Goal: Task Accomplishment & Management: Complete application form

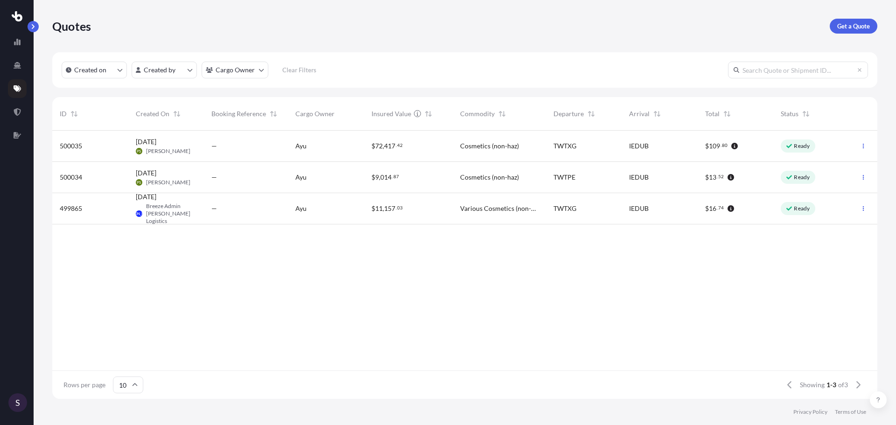
scroll to position [267, 818]
click at [179, 154] on div "26 Sep 2025 PS Pady Spratt" at bounding box center [166, 146] width 61 height 18
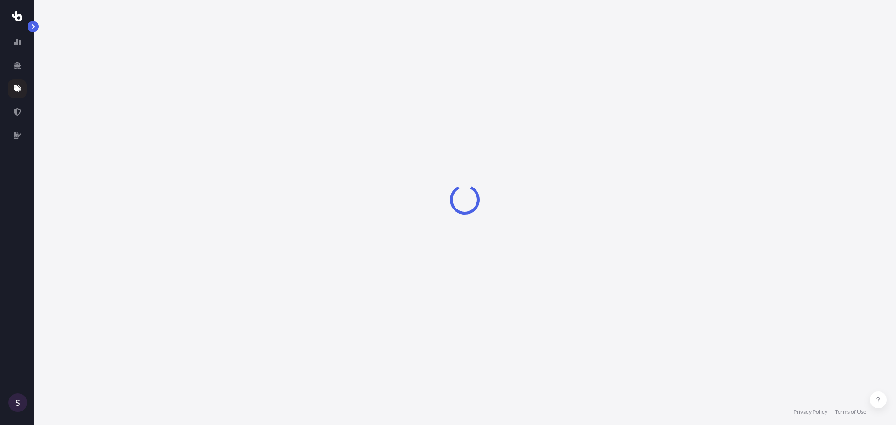
select select "Road"
select select "Sea"
select select "Road"
select select "1"
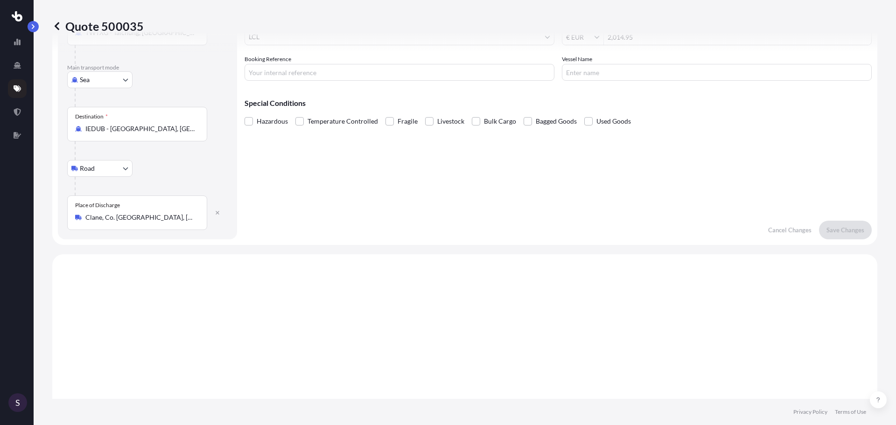
scroll to position [82, 0]
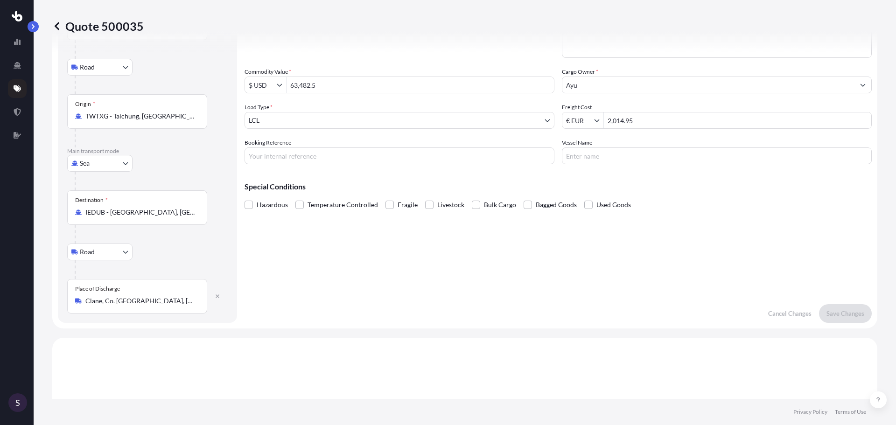
drag, startPoint x: 522, startPoint y: 129, endPoint x: 525, endPoint y: 149, distance: 20.7
drag, startPoint x: 525, startPoint y: 149, endPoint x: 470, endPoint y: 176, distance: 61.2
click at [471, 176] on div "Special Conditions Hazardous Temperature Controlled Fragile Livestock Bulk Carg…" at bounding box center [558, 192] width 627 height 40
click at [15, 115] on icon at bounding box center [17, 111] width 7 height 7
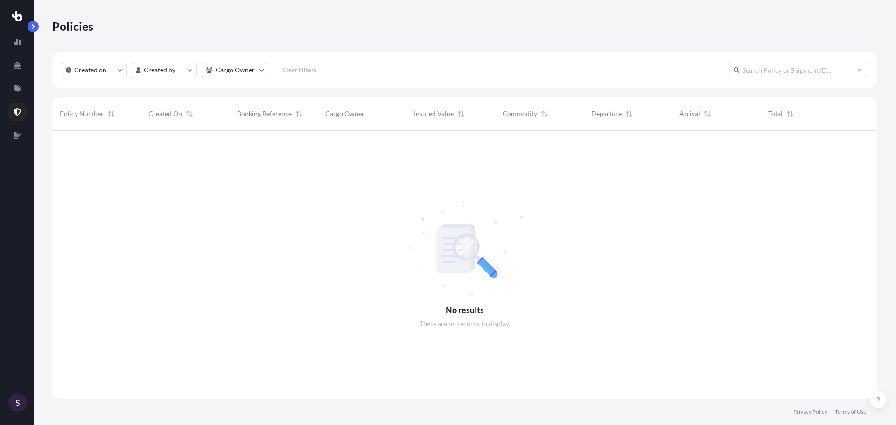
scroll to position [295, 818]
click at [14, 90] on icon at bounding box center [17, 88] width 7 height 7
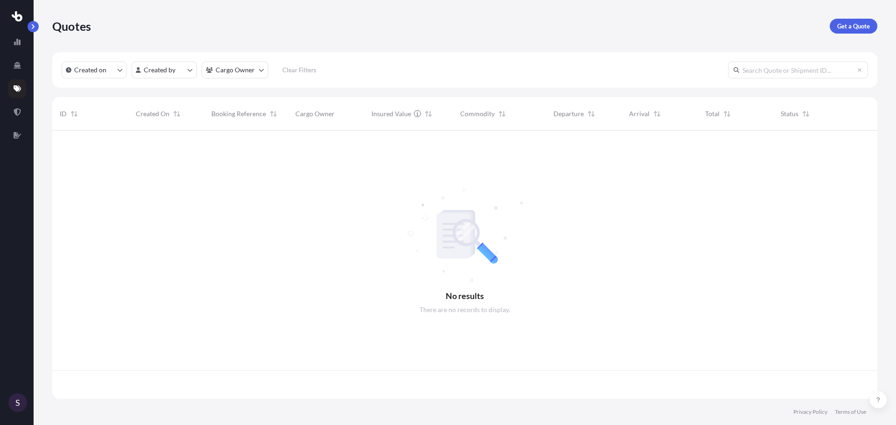
scroll to position [267, 818]
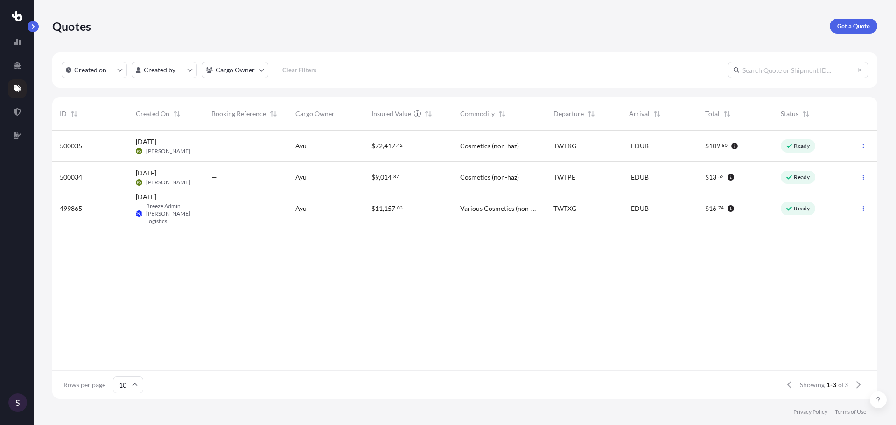
click at [438, 182] on div "$ 9 , 014 . 87" at bounding box center [408, 177] width 89 height 31
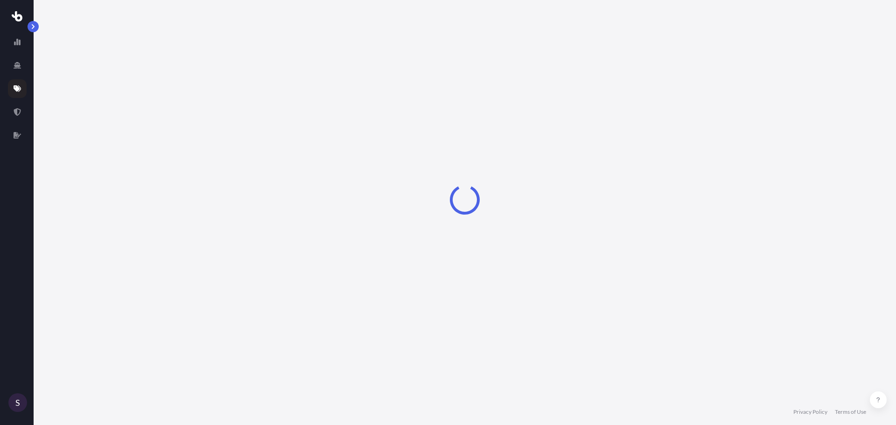
select select "Road"
select select "Air"
select select "Road"
select select "1"
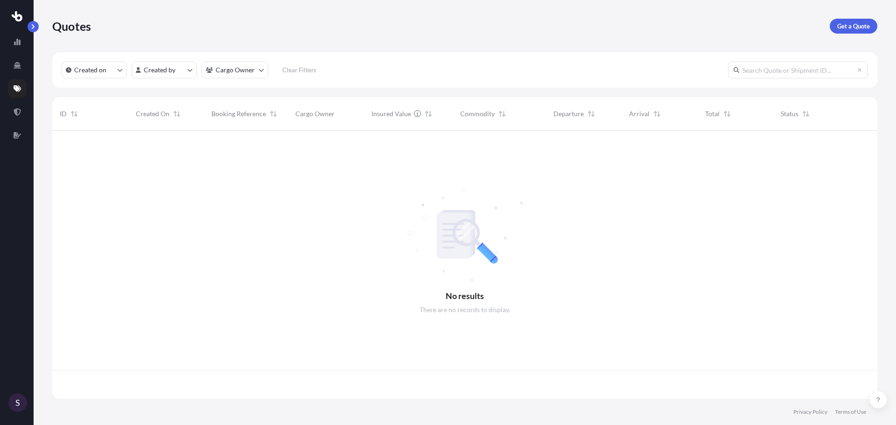
scroll to position [267, 818]
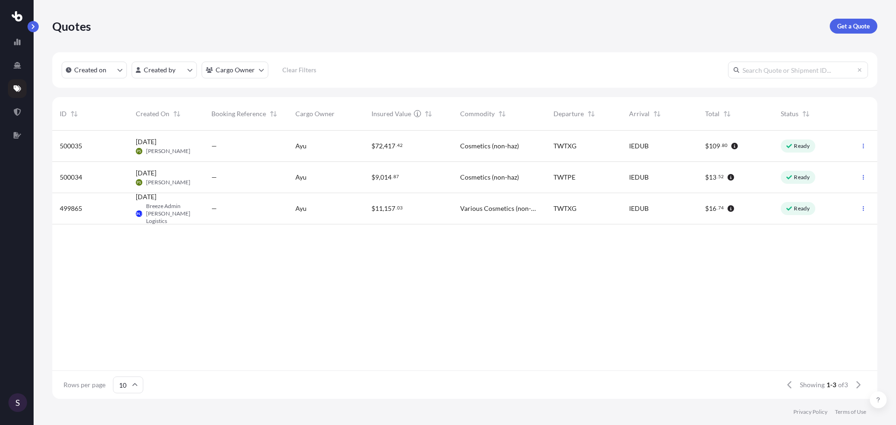
click at [382, 211] on span "11" at bounding box center [378, 208] width 7 height 7
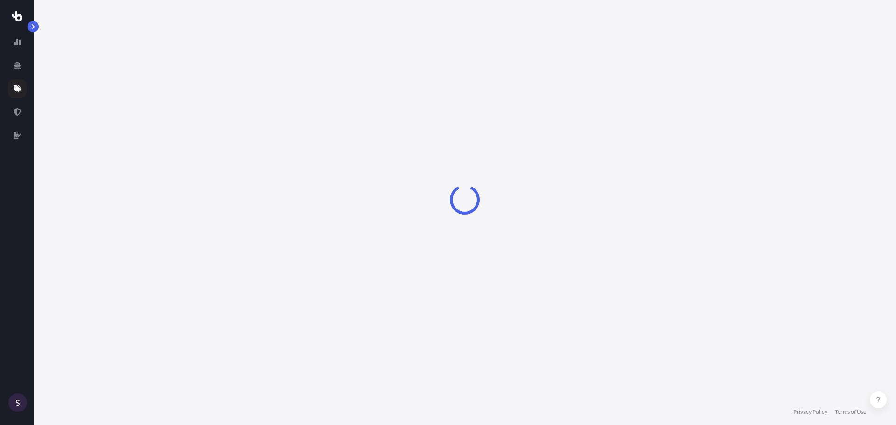
select select "Road"
select select "Air"
select select "Road"
select select "1"
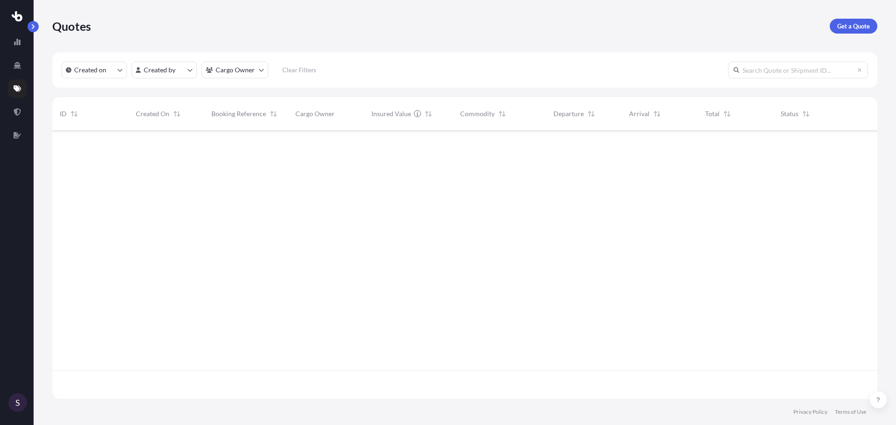
scroll to position [267, 818]
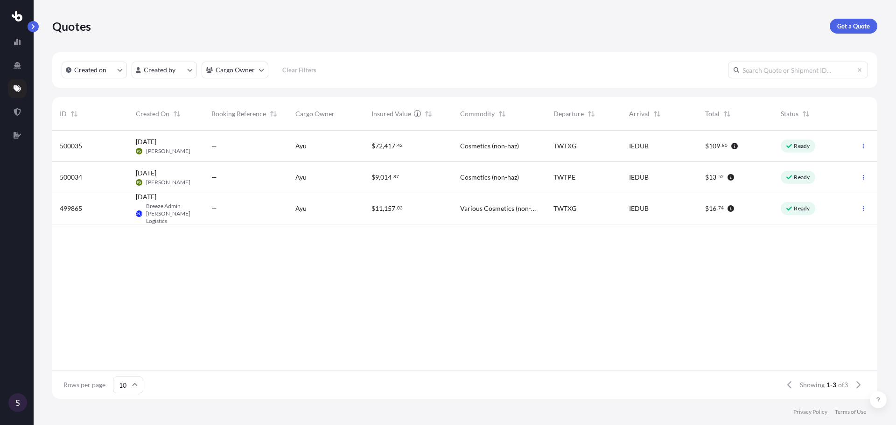
click at [836, 206] on div "Ready" at bounding box center [811, 208] width 76 height 31
select select "Road"
select select "Air"
select select "Road"
select select "1"
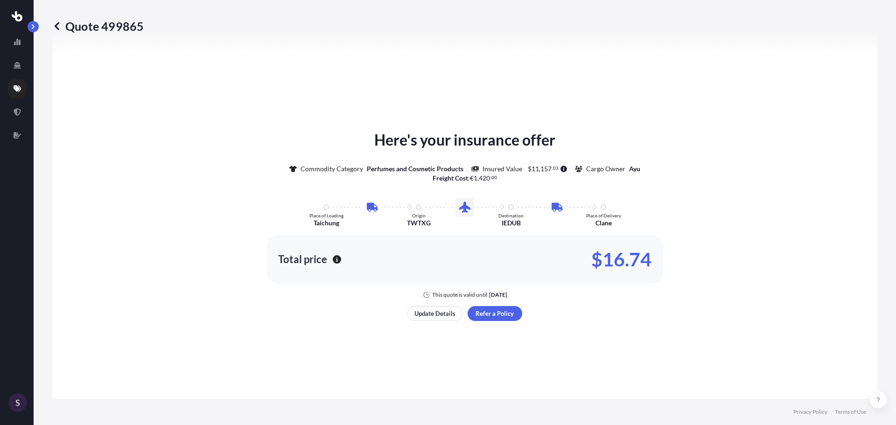
scroll to position [509, 0]
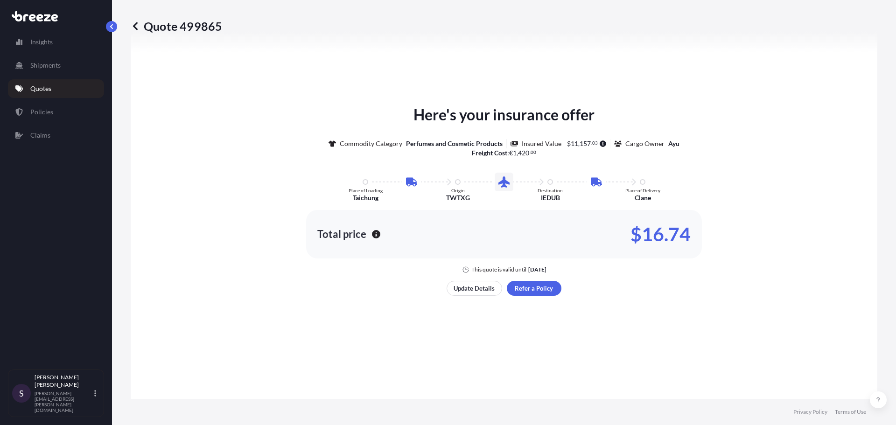
click at [61, 92] on link "Quotes" at bounding box center [56, 88] width 96 height 19
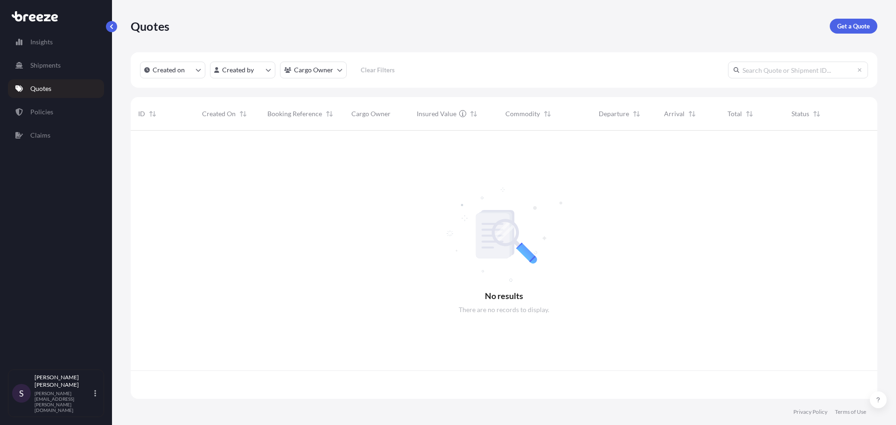
scroll to position [267, 740]
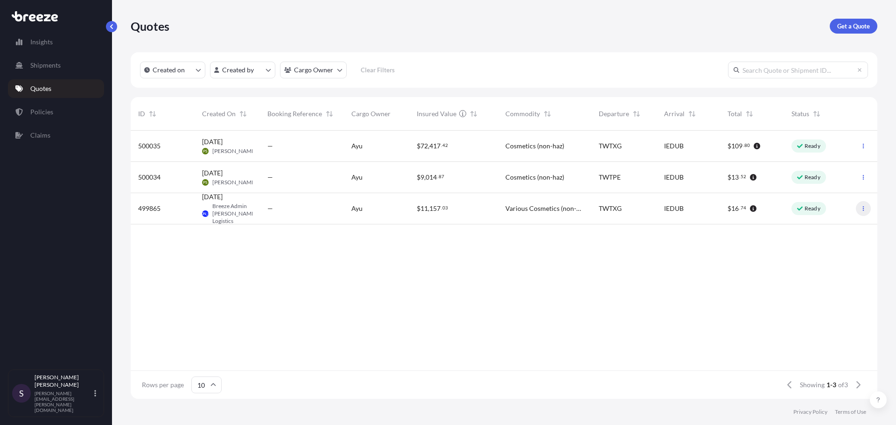
click at [859, 209] on button "button" at bounding box center [863, 208] width 15 height 15
click at [860, 207] on button "button" at bounding box center [863, 208] width 15 height 15
click at [688, 211] on div "IEDUB" at bounding box center [688, 208] width 49 height 9
select select "Road"
select select "Air"
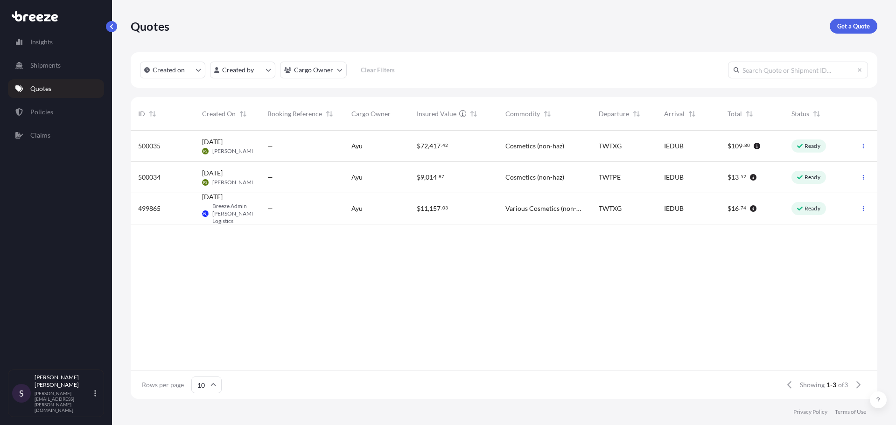
select select "Road"
select select "1"
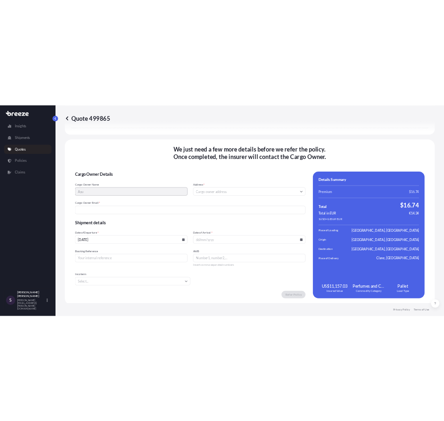
scroll to position [1325, 0]
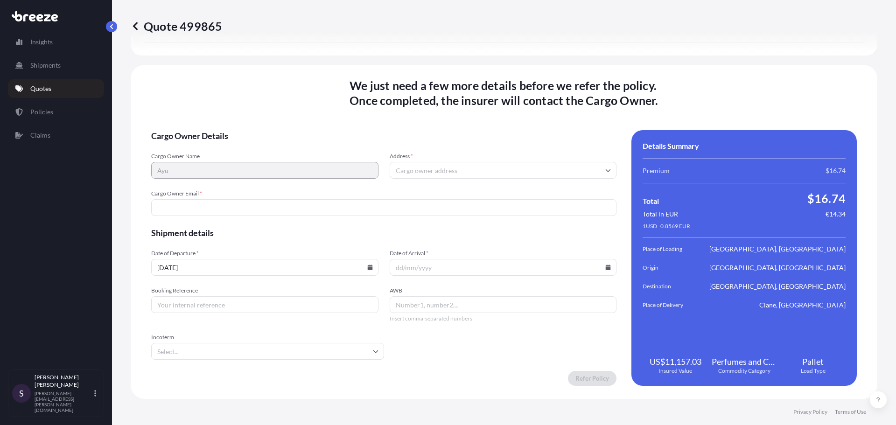
click at [434, 169] on input "Address *" at bounding box center [503, 170] width 227 height 17
click at [440, 170] on input "Address *" at bounding box center [503, 170] width 227 height 17
click at [465, 196] on div "Please type and select an option" at bounding box center [500, 190] width 218 height 9
click at [447, 172] on input "Address *" at bounding box center [503, 170] width 227 height 17
type input "y"
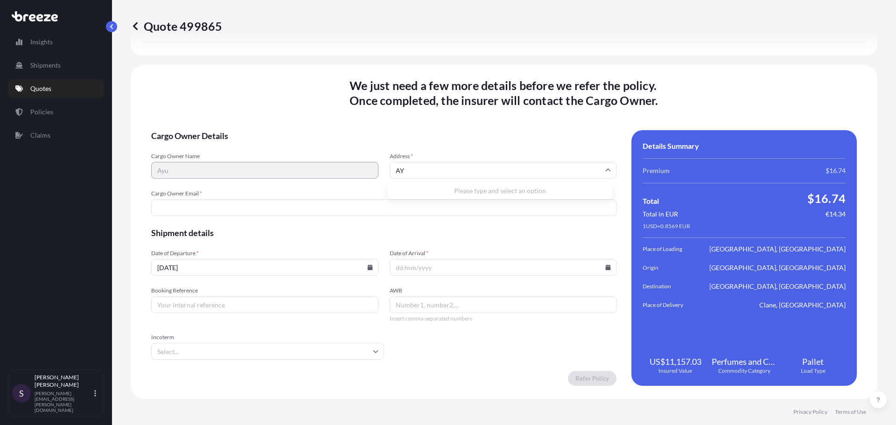
type input "A"
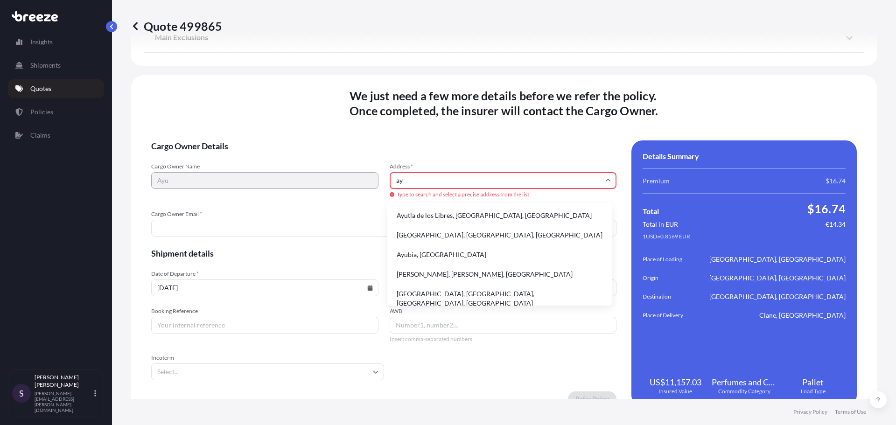
type input "a"
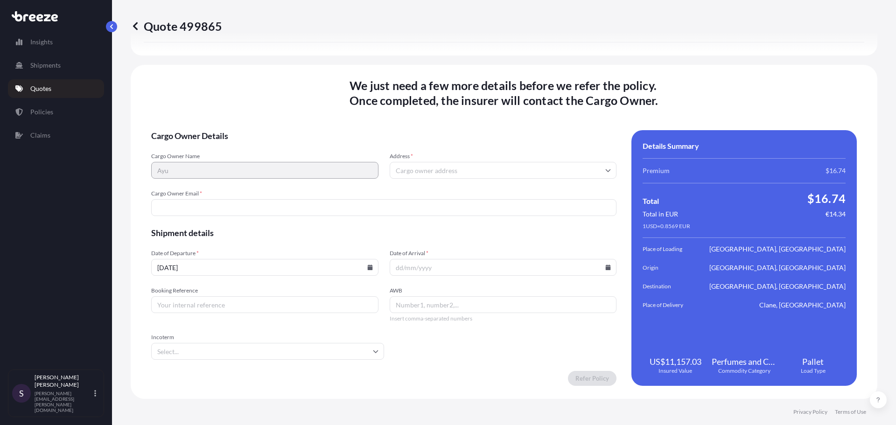
click at [431, 169] on input "Address *" at bounding box center [503, 170] width 227 height 17
click at [426, 171] on input "Address *" at bounding box center [503, 170] width 227 height 17
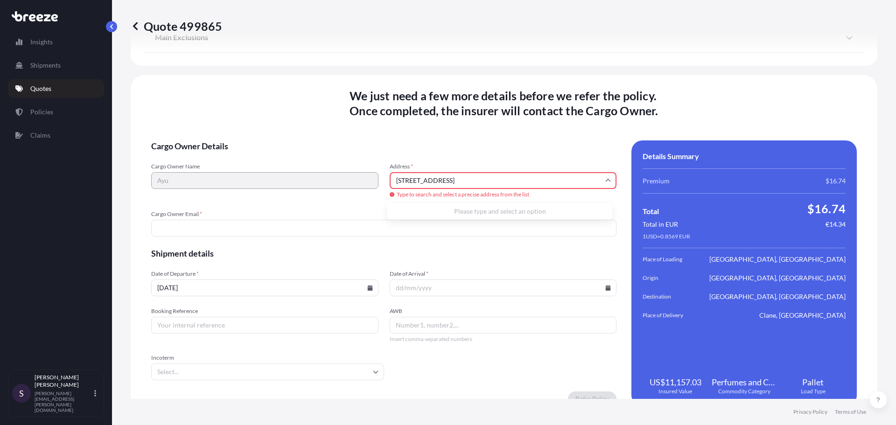
click at [279, 172] on div "Cargo Owner Name Ayu Address * unit 5 block 3 r407 business park Type to search…" at bounding box center [383, 181] width 465 height 36
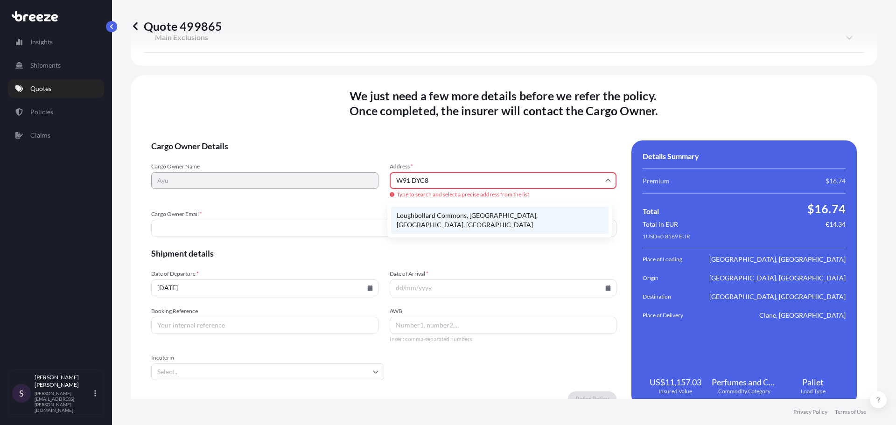
click at [444, 216] on li "Loughbollard Commons, County Kildare, W91 DYC8, Ireland" at bounding box center [500, 220] width 218 height 27
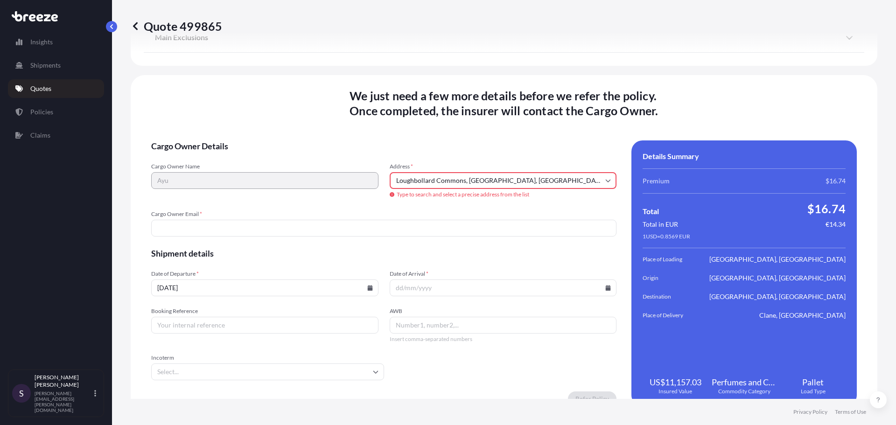
type input "Loughbollard Commons, Co. Kildare, W91 DYC8, Ireland"
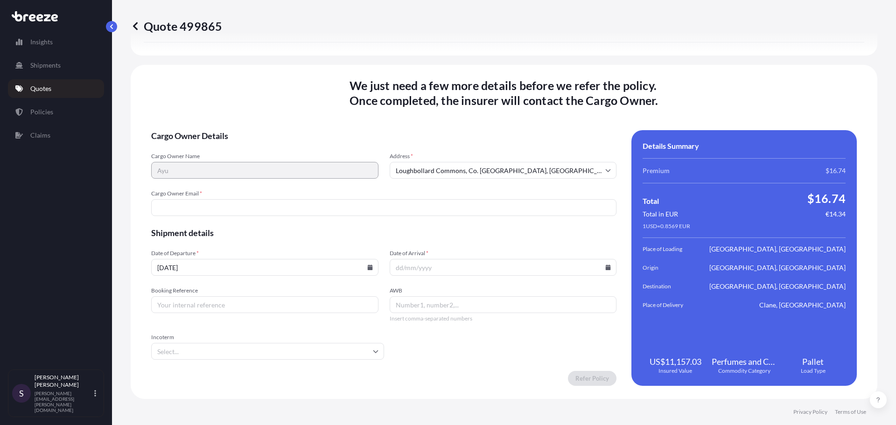
click at [341, 211] on input "Cargo Owner Email *" at bounding box center [383, 207] width 465 height 17
type input "sarah@ayu.ie"
click at [372, 265] on input "01/10/2025" at bounding box center [264, 267] width 227 height 17
click at [372, 266] on input "01/10/2025" at bounding box center [264, 267] width 227 height 17
click at [369, 270] on icon at bounding box center [369, 268] width 5 height 6
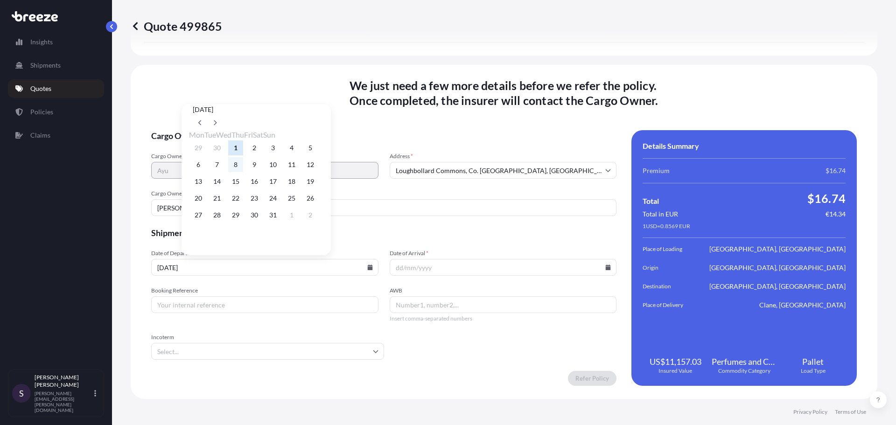
click at [241, 165] on button "8" at bounding box center [235, 164] width 15 height 15
type input "[DATE]"
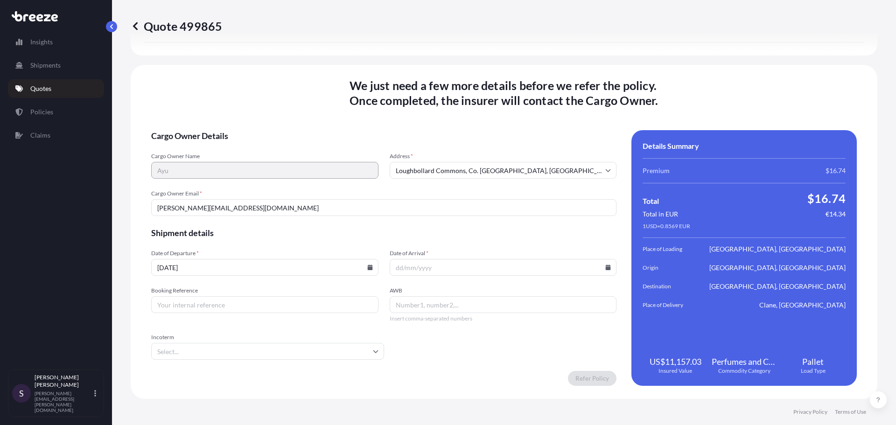
click at [551, 261] on input "Date of Arrival *" at bounding box center [503, 267] width 227 height 17
click at [599, 268] on input "Date of Arrival *" at bounding box center [503, 267] width 227 height 17
click at [605, 267] on icon at bounding box center [608, 268] width 6 height 6
click at [434, 184] on button "13" at bounding box center [434, 181] width 15 height 15
type input "[DATE]"
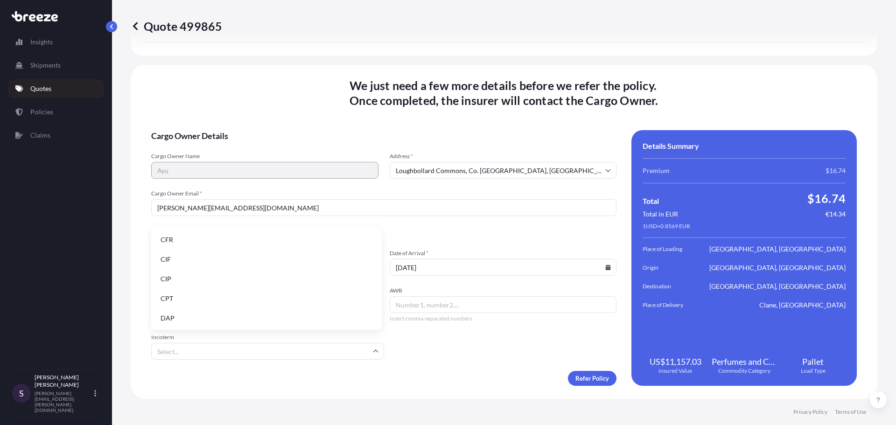
click at [199, 356] on input "Incoterm" at bounding box center [267, 351] width 233 height 17
click at [200, 354] on input "Incoterm" at bounding box center [267, 351] width 233 height 17
click at [199, 354] on input "Incoterm" at bounding box center [267, 351] width 233 height 17
drag, startPoint x: 235, startPoint y: 359, endPoint x: 244, endPoint y: 368, distance: 13.2
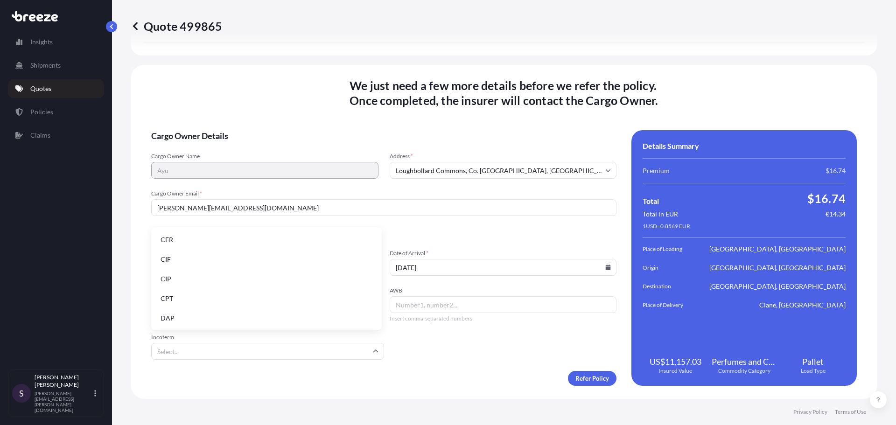
click at [235, 359] on input "Incoterm" at bounding box center [267, 351] width 233 height 17
click at [253, 377] on div "Refer Policy" at bounding box center [383, 378] width 465 height 15
click at [206, 352] on input "Incoterm" at bounding box center [267, 351] width 233 height 17
click at [448, 359] on form "Cargo Owner Details Cargo Owner Name Ayu Address * Loughbollard Commons, Co. Ki…" at bounding box center [383, 258] width 465 height 256
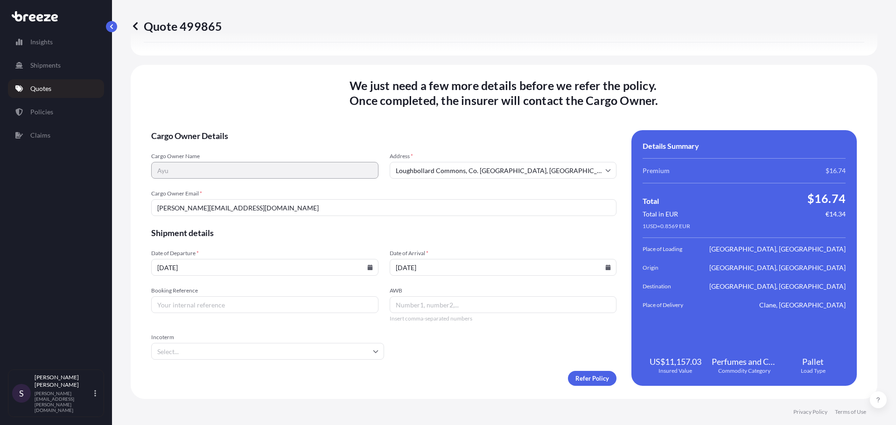
click at [249, 341] on div "Incoterm" at bounding box center [267, 347] width 233 height 26
click at [253, 350] on input "Incoterm" at bounding box center [267, 351] width 233 height 17
drag, startPoint x: 469, startPoint y: 359, endPoint x: 371, endPoint y: 359, distance: 98.0
click at [467, 359] on form "Cargo Owner Details Cargo Owner Name Ayu Address * Loughbollard Commons, Co. Ki…" at bounding box center [383, 258] width 465 height 256
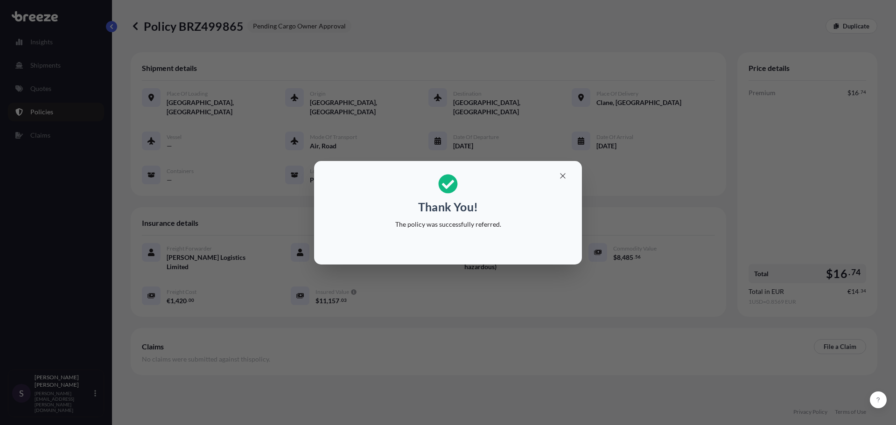
click at [640, 165] on div "Thank You! The policy was successfully referred." at bounding box center [448, 212] width 896 height 425
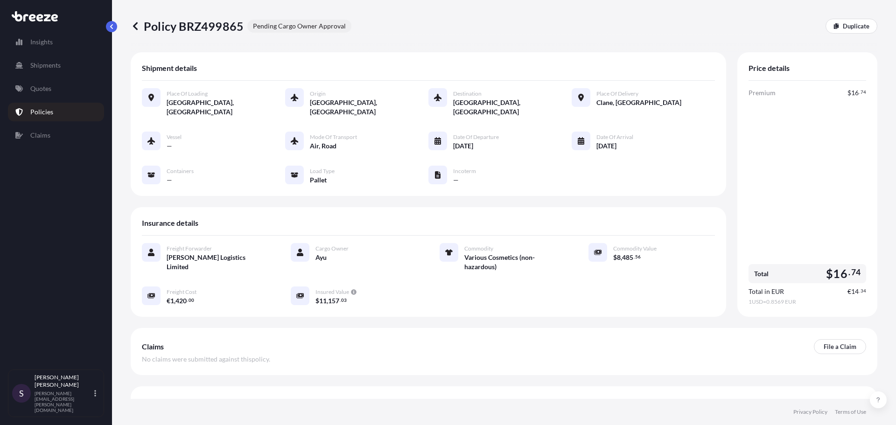
click at [50, 114] on p "Policies" at bounding box center [41, 111] width 23 height 9
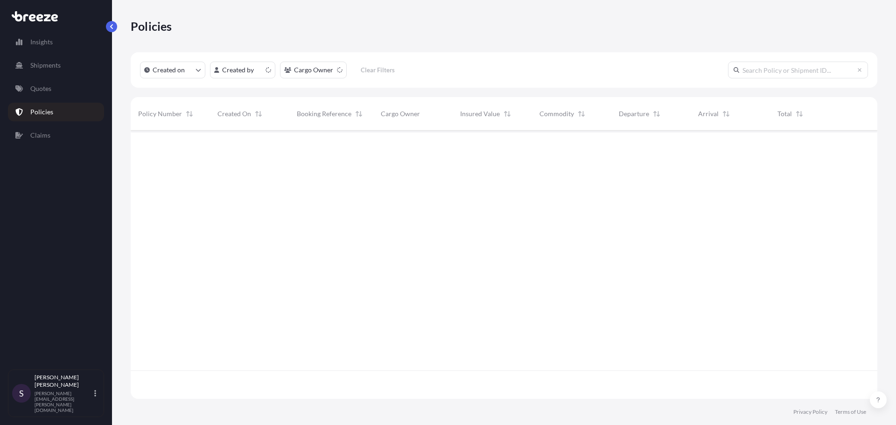
scroll to position [267, 740]
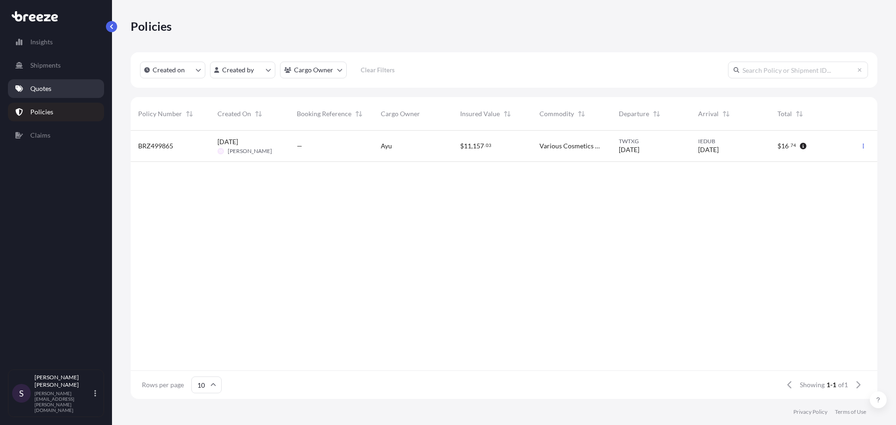
click at [62, 93] on link "Quotes" at bounding box center [56, 88] width 96 height 19
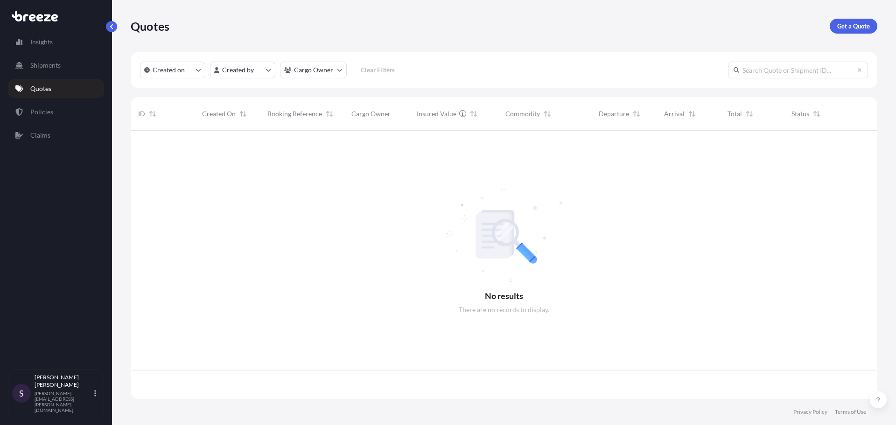
scroll to position [267, 740]
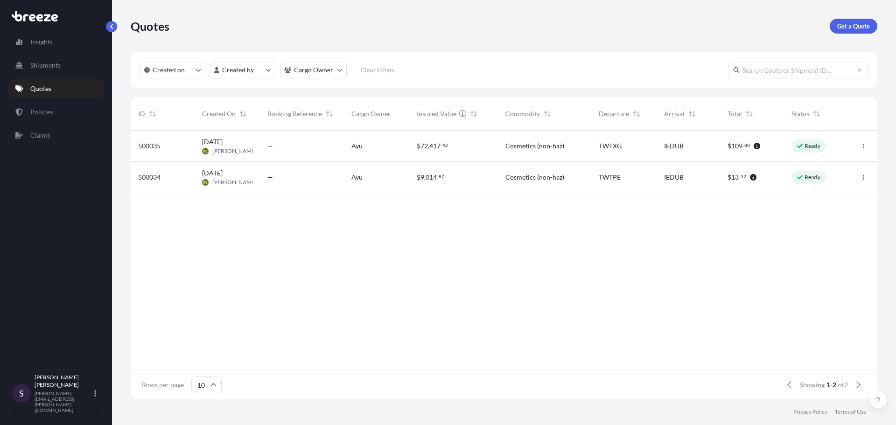
click at [478, 156] on div "$ 72 , 417 . 42" at bounding box center [453, 146] width 89 height 31
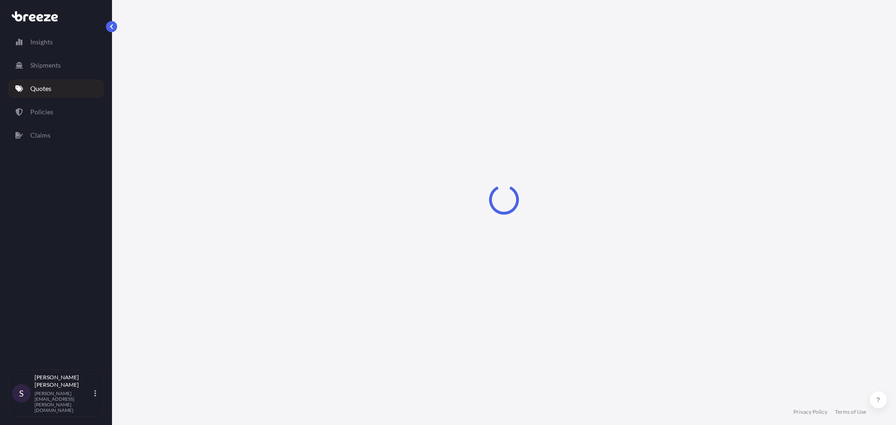
select select "Road"
select select "Sea"
select select "Road"
select select "1"
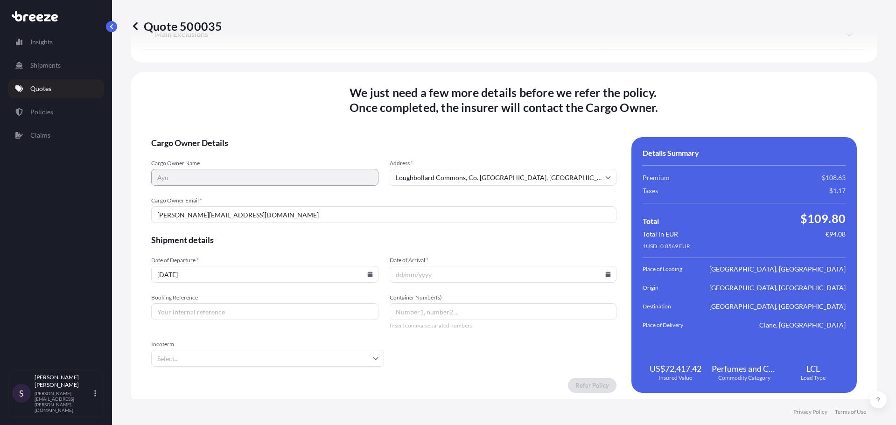
scroll to position [1325, 0]
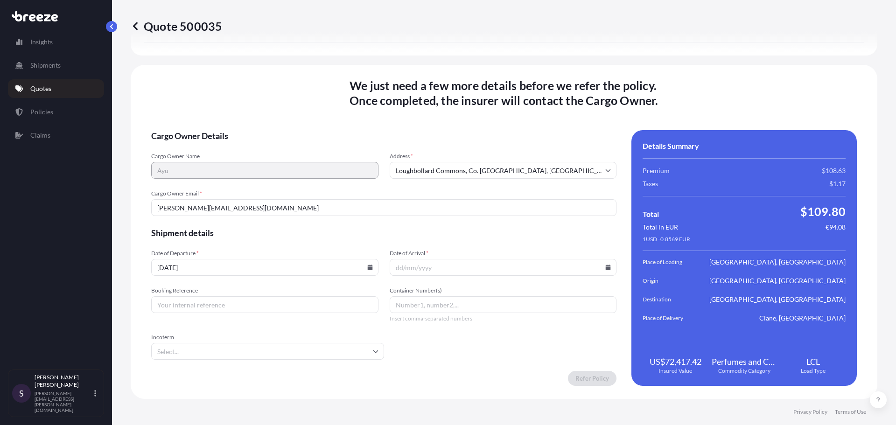
click at [372, 267] on input "01/10/2025" at bounding box center [264, 267] width 227 height 17
click at [367, 268] on icon at bounding box center [369, 268] width 5 height 6
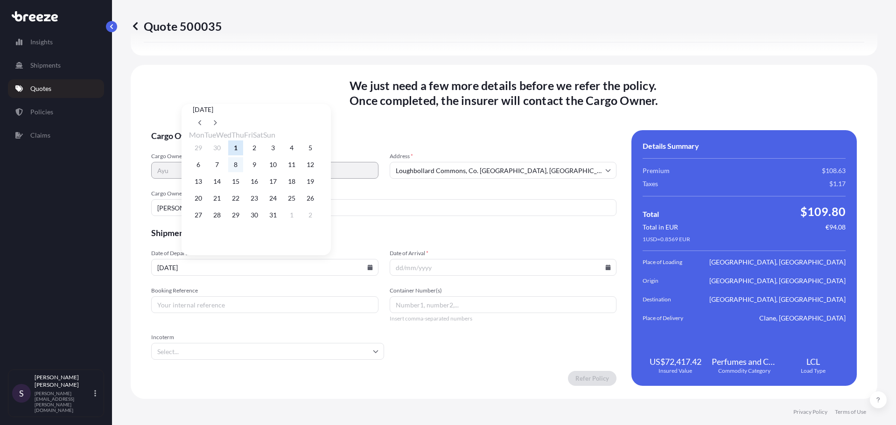
click at [242, 165] on button "8" at bounding box center [235, 164] width 15 height 15
type input "[DATE]"
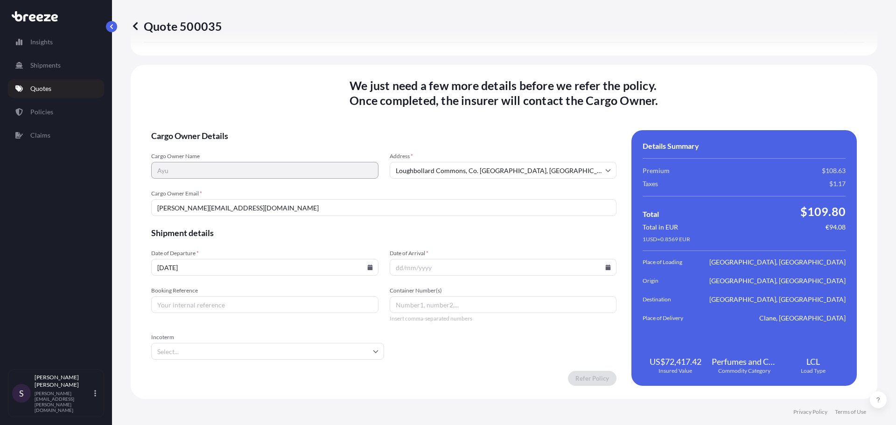
click at [602, 261] on input "Date of Arrival *" at bounding box center [503, 267] width 227 height 17
click at [602, 264] on input "Date of Arrival *" at bounding box center [503, 267] width 227 height 17
click at [607, 269] on input "Date of Arrival *" at bounding box center [503, 267] width 227 height 17
click at [606, 269] on icon at bounding box center [608, 268] width 5 height 6
click at [436, 186] on button "13" at bounding box center [434, 181] width 15 height 15
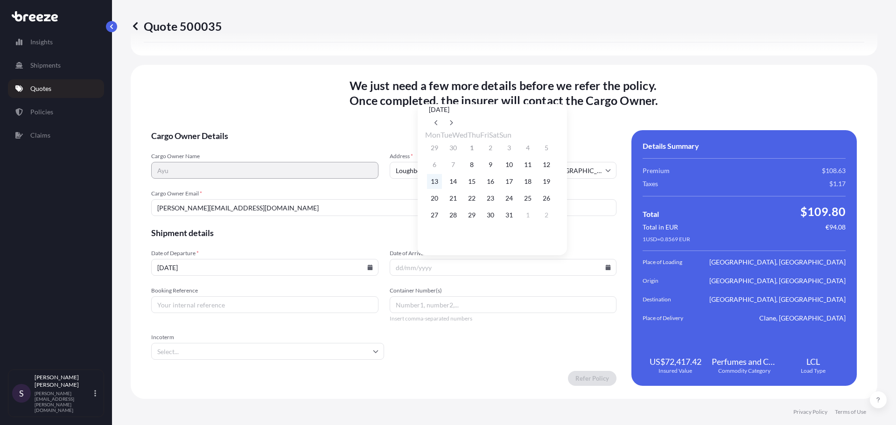
type input "[DATE]"
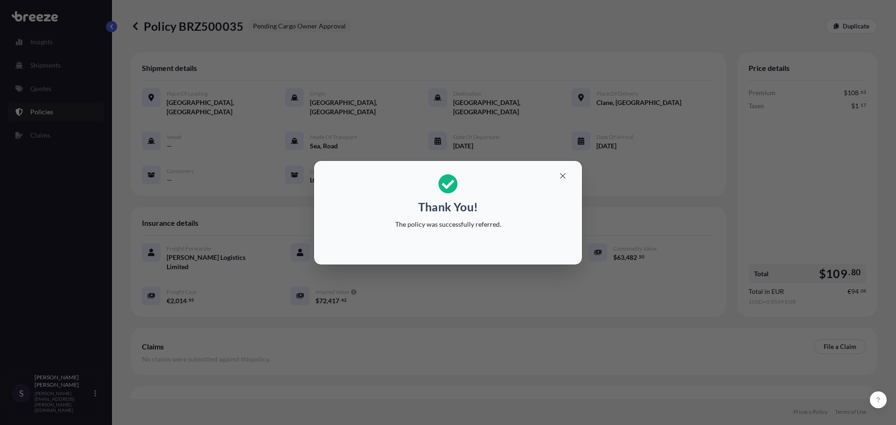
click at [41, 89] on div "Thank You! The policy was successfully referred." at bounding box center [448, 212] width 896 height 425
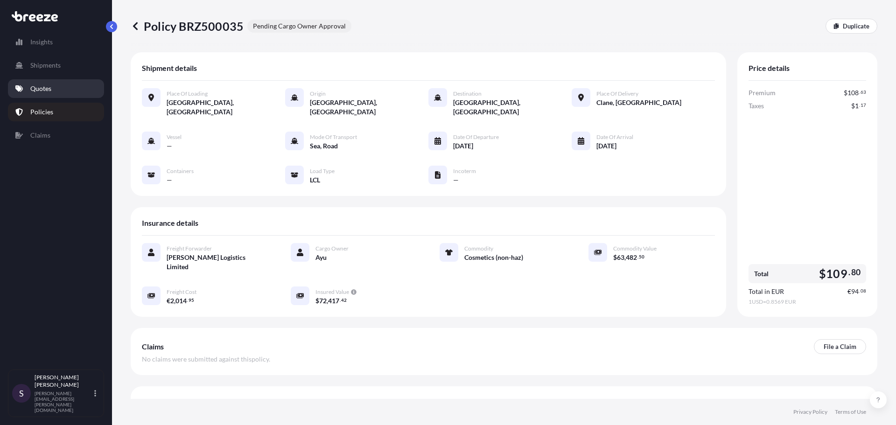
click at [42, 89] on p "Quotes" at bounding box center [40, 88] width 21 height 9
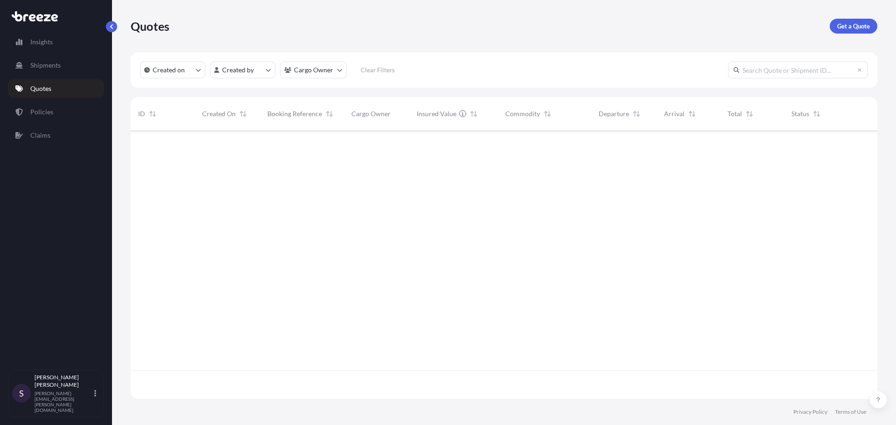
scroll to position [267, 740]
click at [259, 150] on div "26 Sep 2025 PS Pady Spratt" at bounding box center [227, 146] width 65 height 31
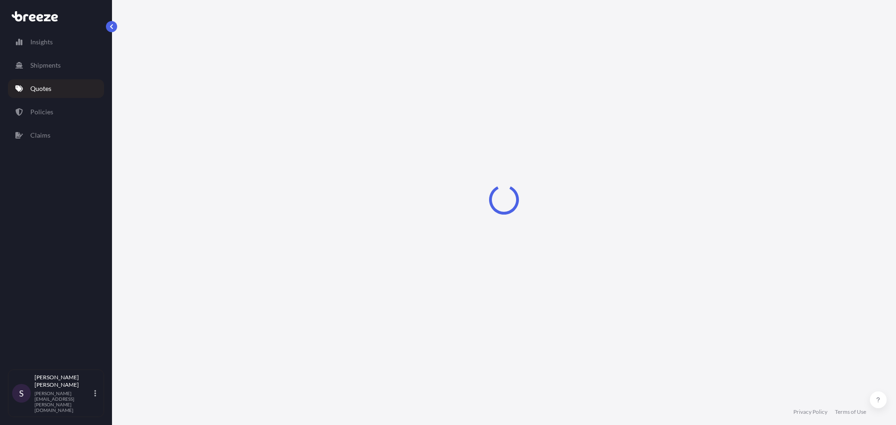
select select "Road"
select select "Air"
select select "Road"
select select "1"
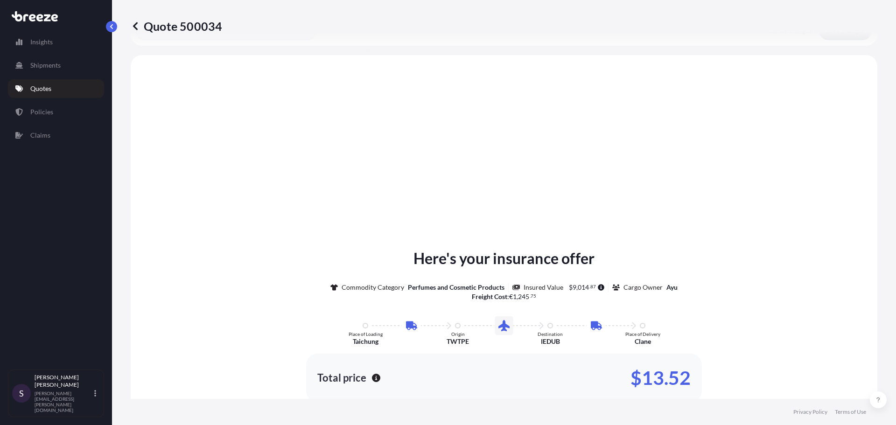
scroll to position [373, 0]
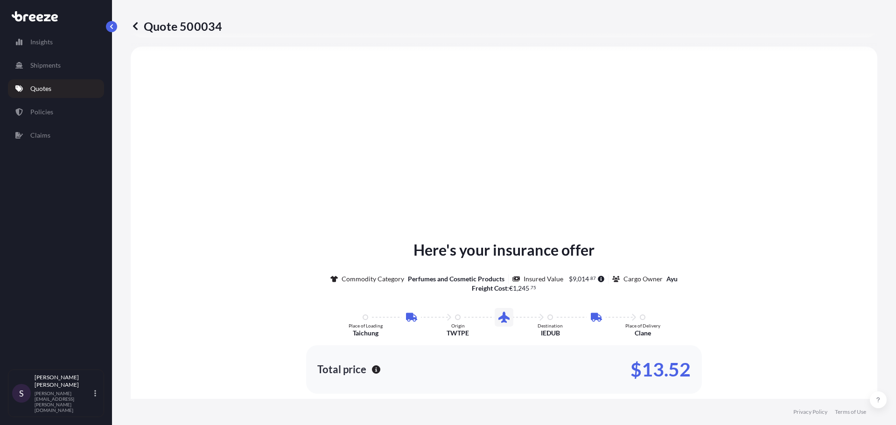
drag, startPoint x: 662, startPoint y: 372, endPoint x: 716, endPoint y: 394, distance: 58.8
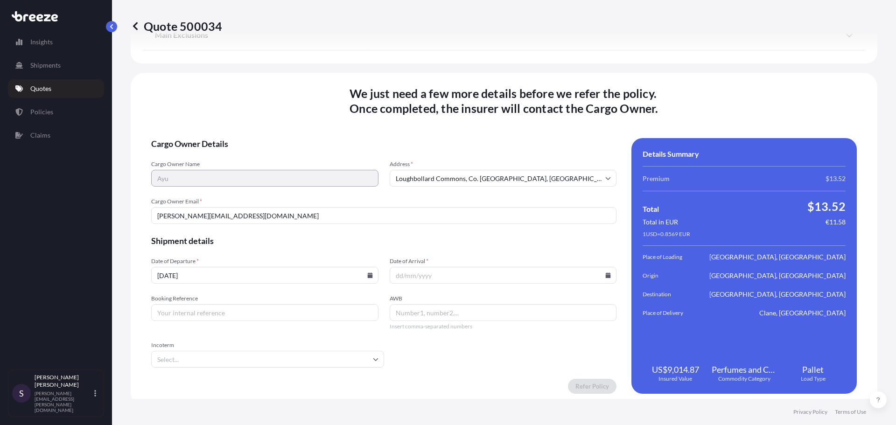
scroll to position [1325, 0]
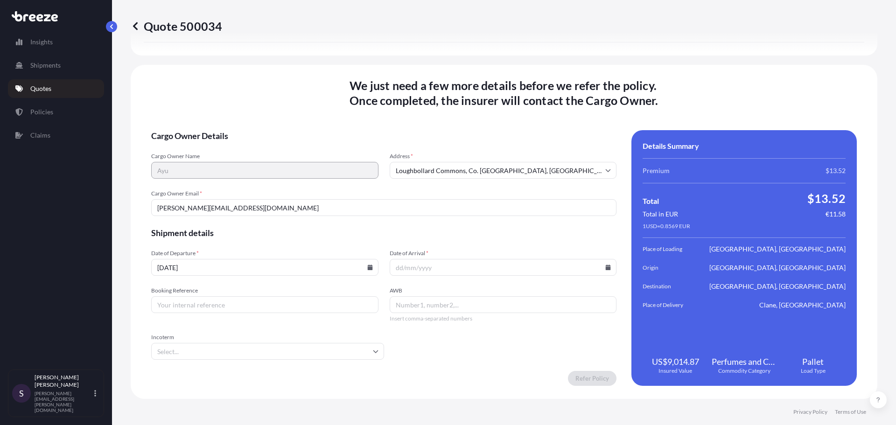
click at [325, 269] on input "01/10/2025" at bounding box center [264, 267] width 227 height 17
click at [371, 265] on input "01/10/2025" at bounding box center [264, 267] width 227 height 17
click at [368, 266] on icon at bounding box center [369, 268] width 5 height 6
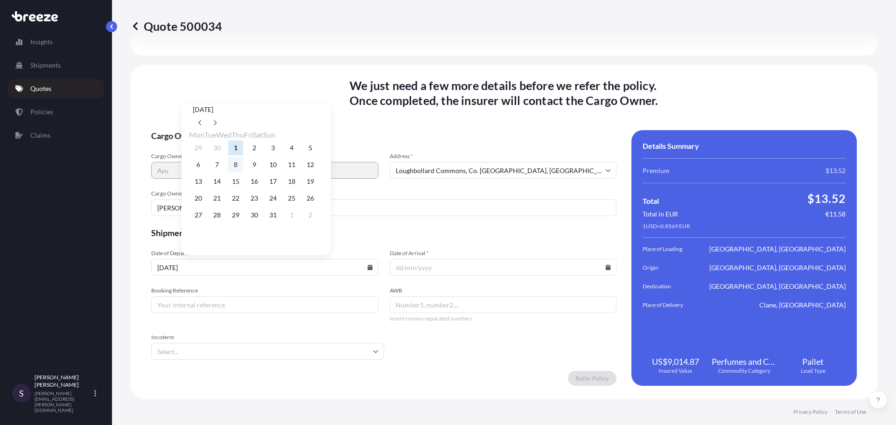
click at [243, 167] on button "8" at bounding box center [235, 164] width 15 height 15
type input "[DATE]"
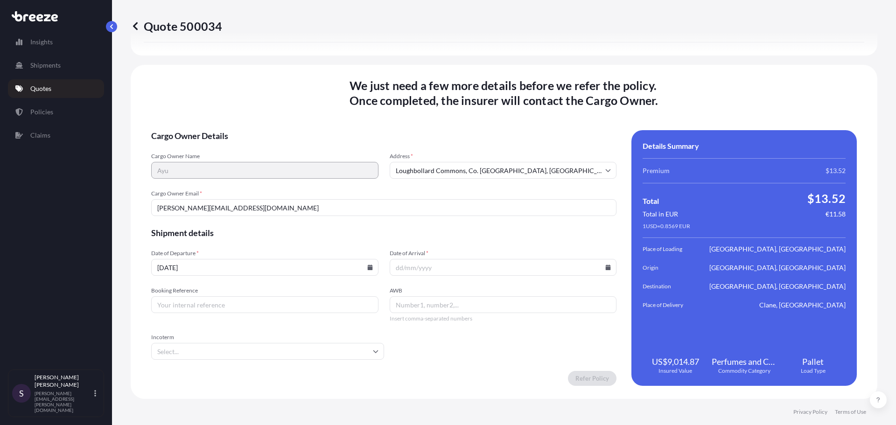
click at [598, 266] on input "Date of Arrival *" at bounding box center [503, 267] width 227 height 17
click at [605, 266] on icon at bounding box center [608, 268] width 6 height 6
click at [438, 185] on button "13" at bounding box center [434, 181] width 15 height 15
type input "[DATE]"
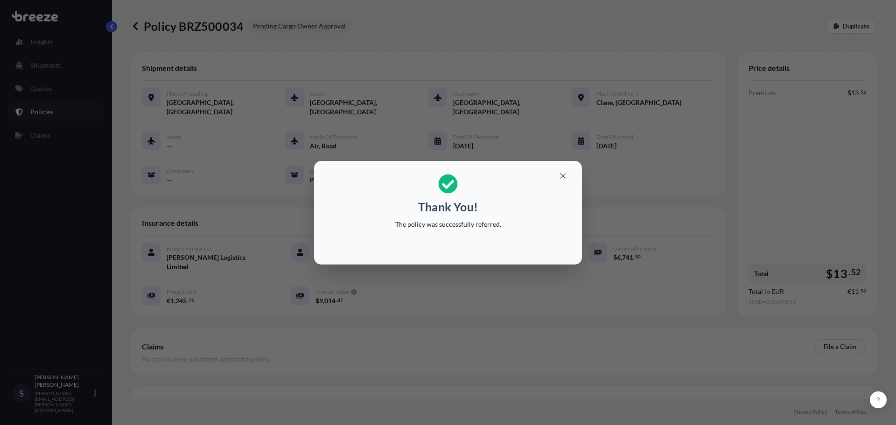
click at [583, 246] on div "Thank You! The policy was successfully referred." at bounding box center [448, 212] width 896 height 425
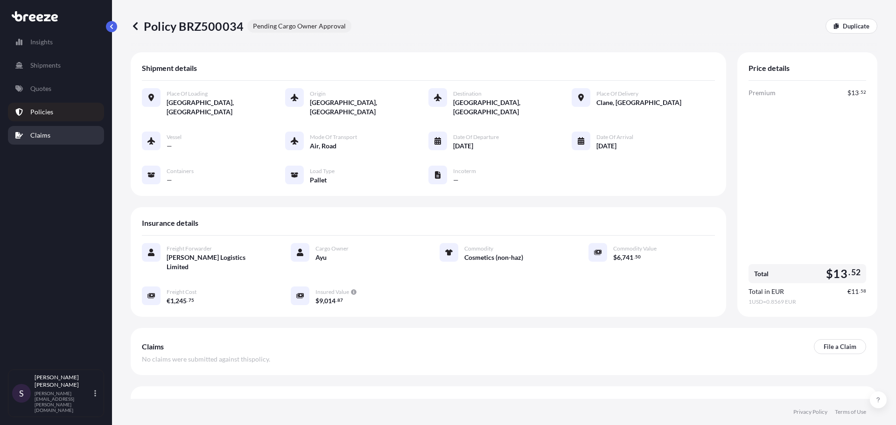
click at [44, 128] on link "Claims" at bounding box center [56, 135] width 96 height 19
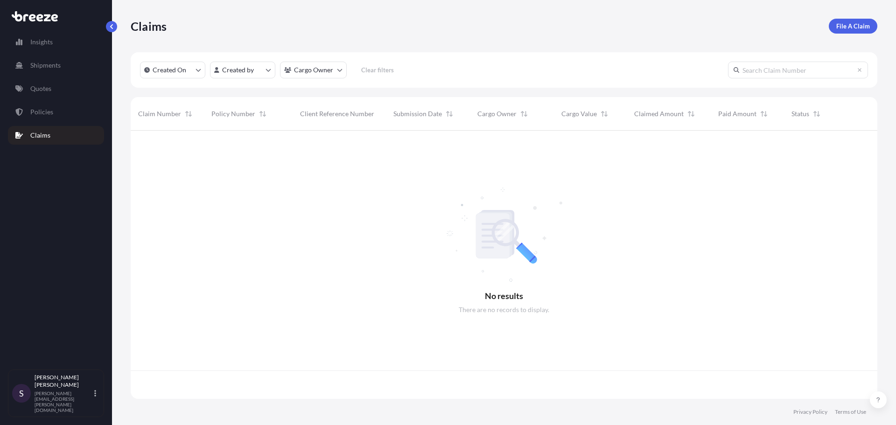
scroll to position [267, 740]
click at [43, 115] on p "Policies" at bounding box center [41, 111] width 23 height 9
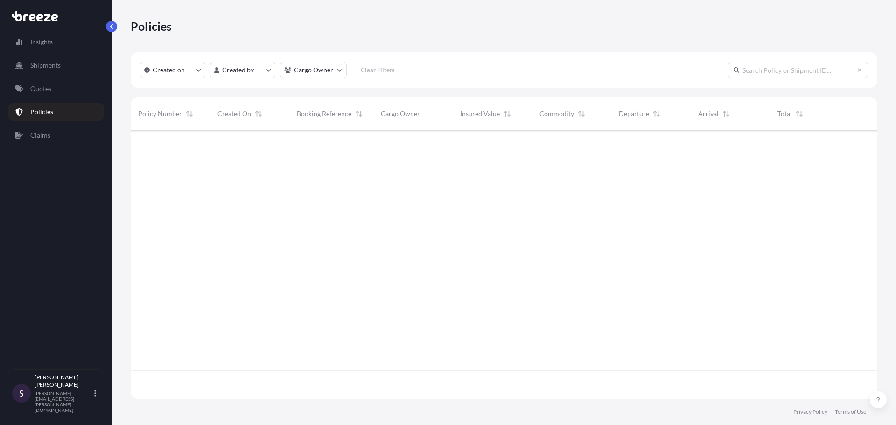
scroll to position [267, 740]
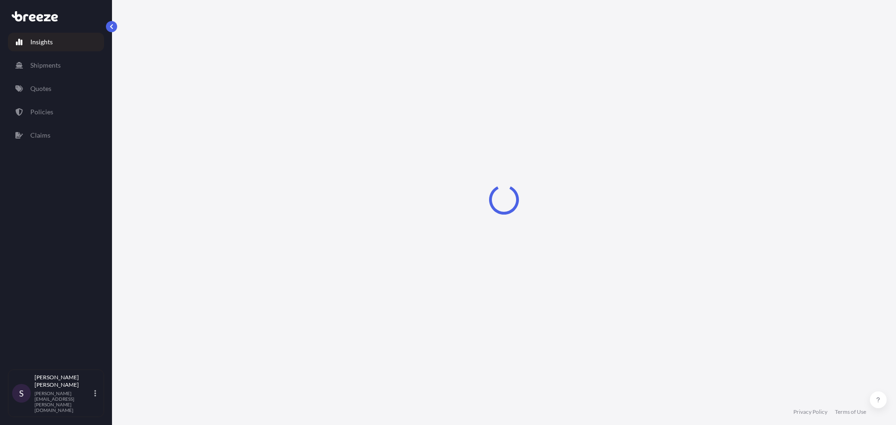
select select "2025"
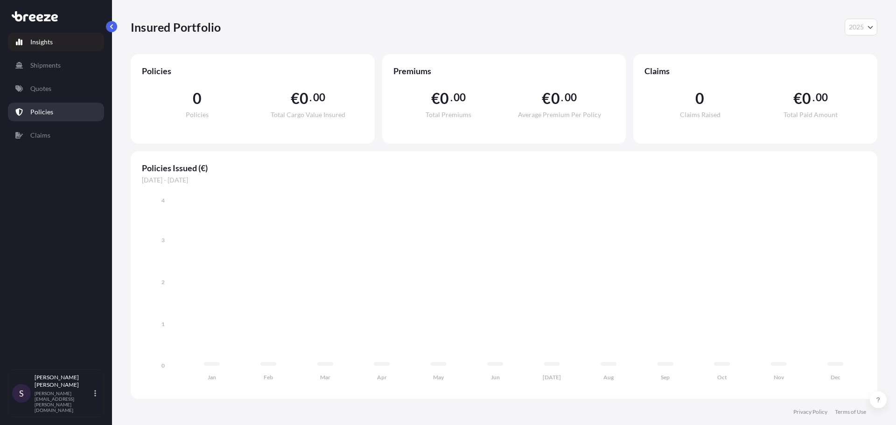
click at [35, 105] on link "Policies" at bounding box center [56, 112] width 96 height 19
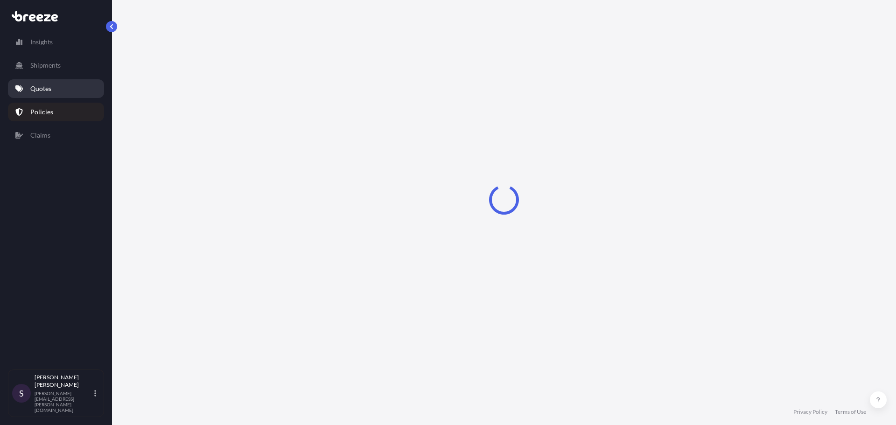
click at [49, 92] on p "Quotes" at bounding box center [40, 88] width 21 height 9
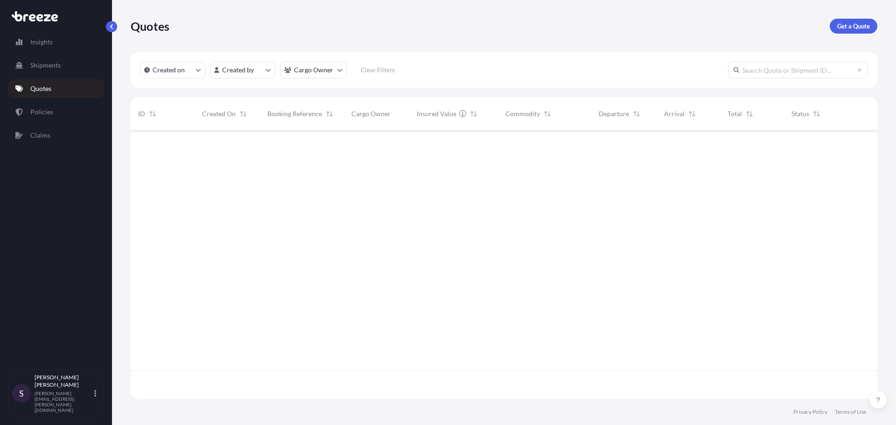
scroll to position [295, 740]
click at [62, 107] on link "Policies" at bounding box center [56, 112] width 96 height 19
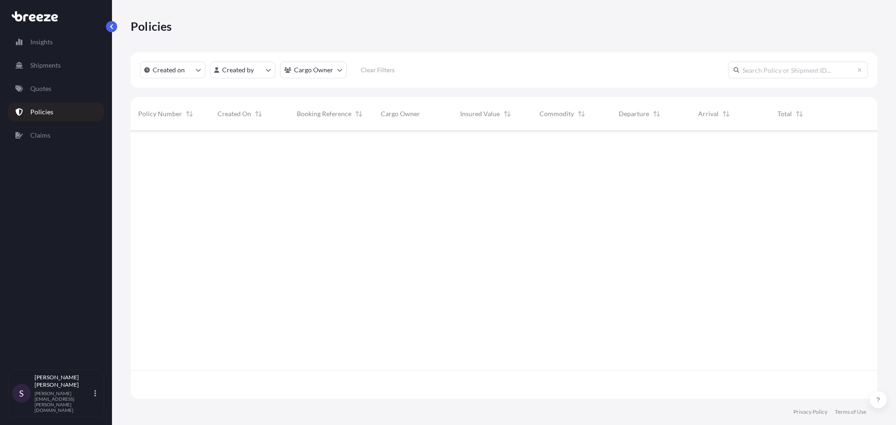
scroll to position [267, 740]
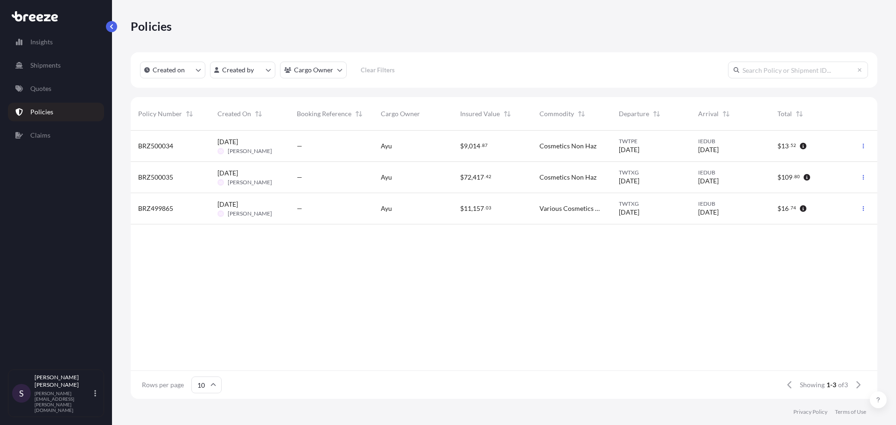
click at [348, 133] on div "—" at bounding box center [331, 146] width 84 height 31
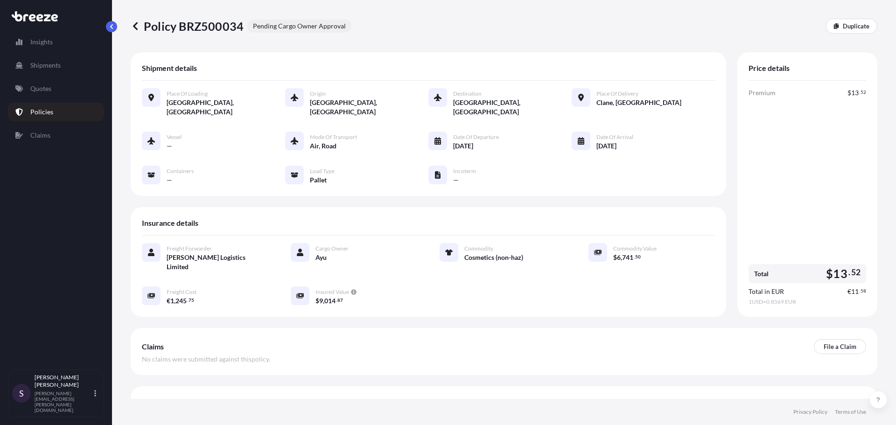
click at [132, 27] on icon at bounding box center [135, 25] width 9 height 9
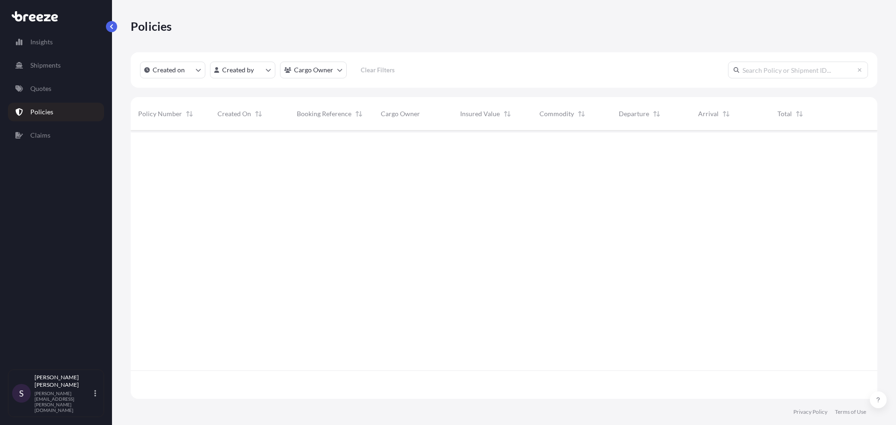
scroll to position [267, 740]
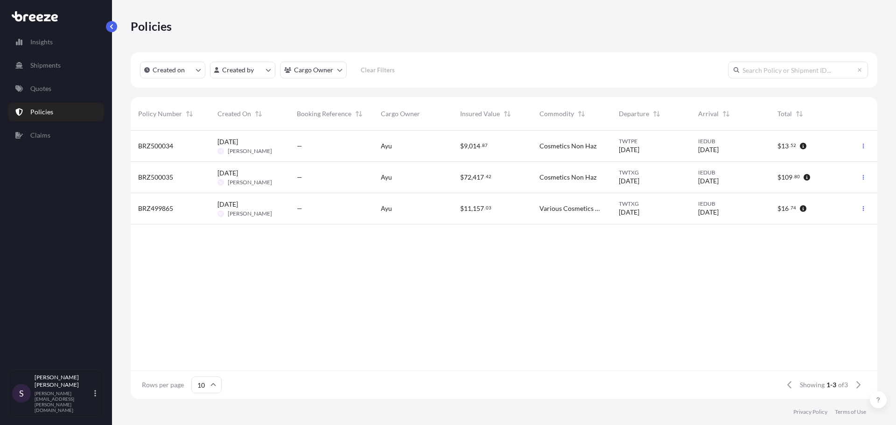
click at [435, 151] on div "Ayu" at bounding box center [412, 146] width 79 height 31
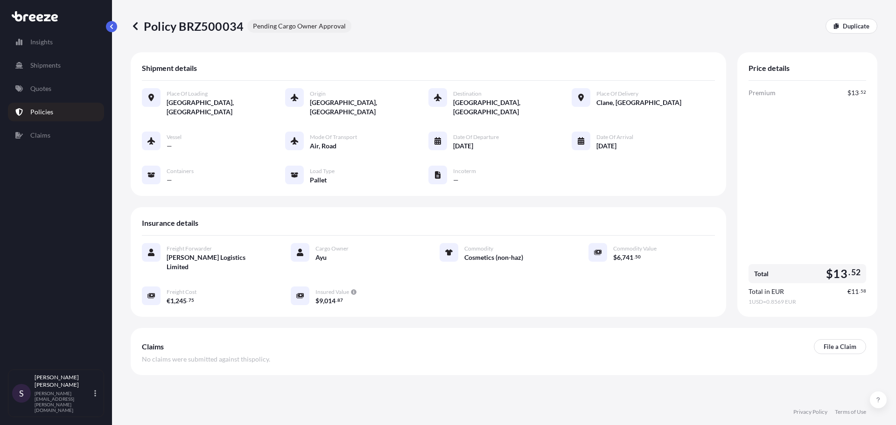
click at [214, 24] on p "Policy BRZ500034" at bounding box center [187, 26] width 113 height 15
click at [213, 24] on p "Policy BRZ500034" at bounding box center [187, 26] width 113 height 15
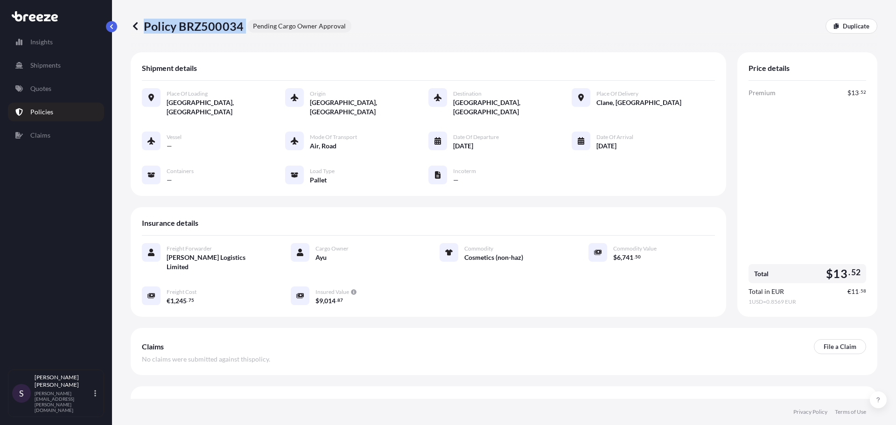
copy p "Policy BRZ500034"
click at [137, 23] on icon at bounding box center [135, 26] width 5 height 8
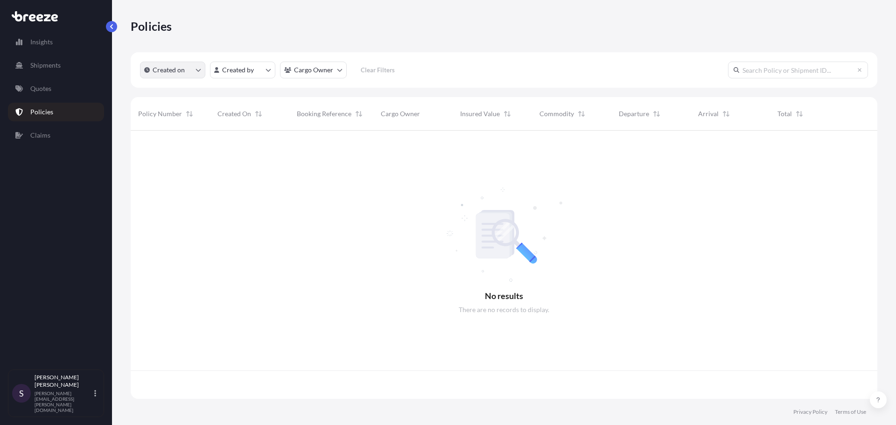
scroll to position [267, 740]
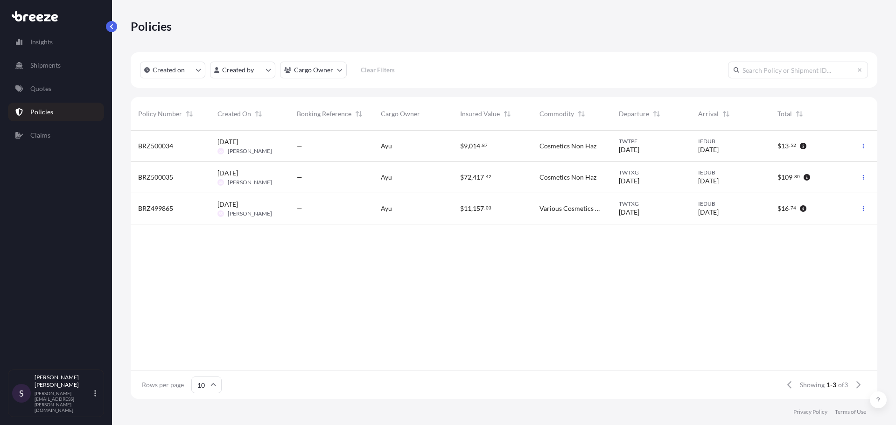
click at [308, 179] on div "—" at bounding box center [331, 177] width 69 height 9
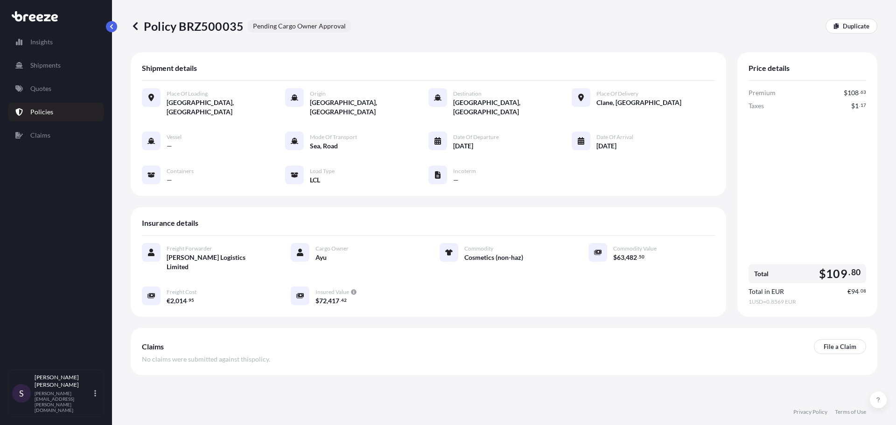
click at [190, 28] on p "Policy BRZ500035" at bounding box center [187, 26] width 113 height 15
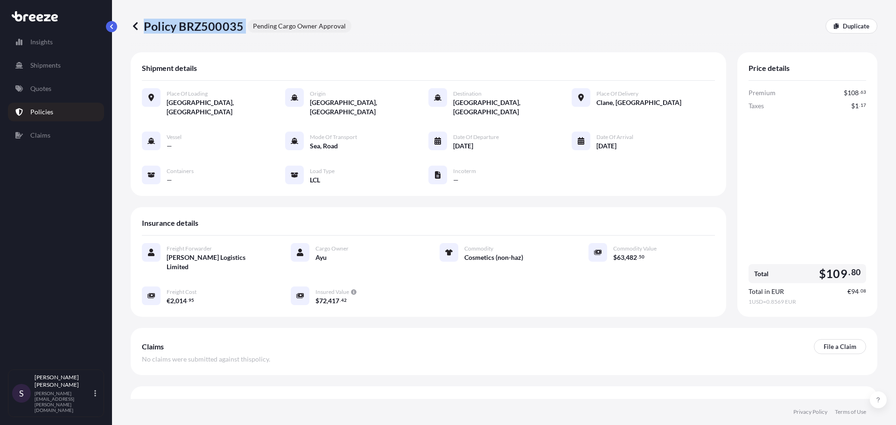
click at [190, 28] on p "Policy BRZ500035" at bounding box center [187, 26] width 113 height 15
copy p "Policy BRZ500035"
click at [138, 23] on icon at bounding box center [135, 26] width 5 height 8
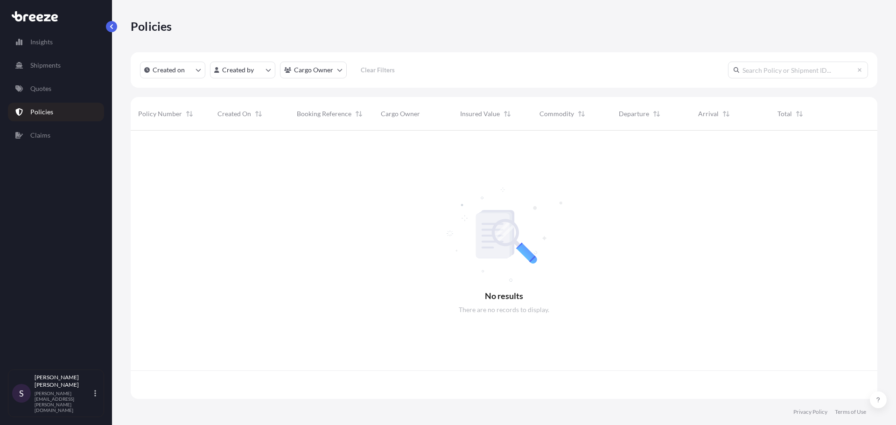
scroll to position [267, 740]
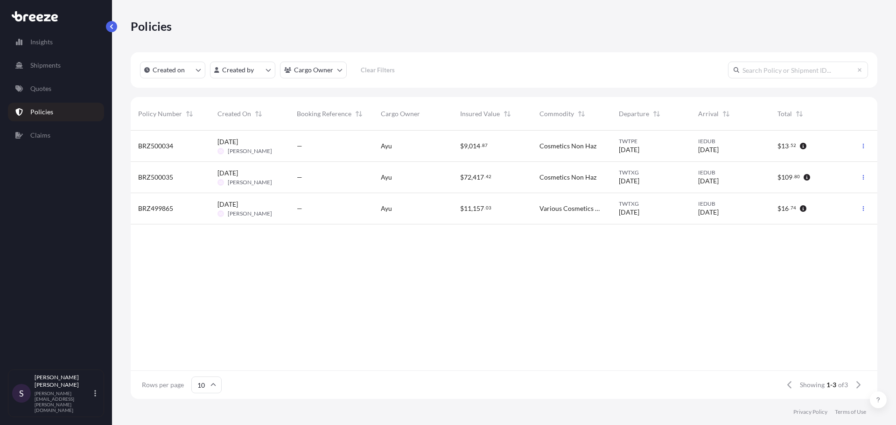
click at [238, 208] on span "[DATE]" at bounding box center [228, 204] width 21 height 9
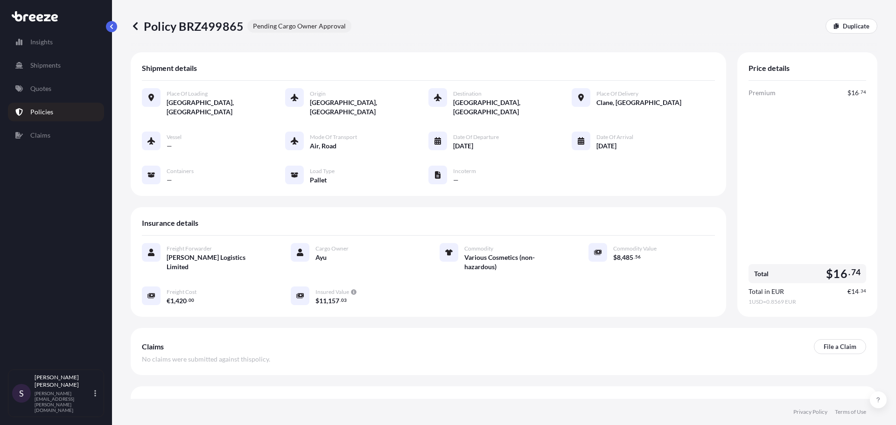
click at [180, 31] on p "Policy BRZ499865" at bounding box center [187, 26] width 113 height 15
copy p "Policy BRZ499865"
drag, startPoint x: 311, startPoint y: 416, endPoint x: 333, endPoint y: 447, distance: 37.6
